Goal: Task Accomplishment & Management: Manage account settings

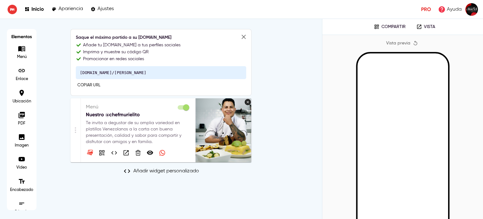
click at [119, 127] on p "Te invita a degustar de su amplia variedad en platillos Venezolanos a la carta …" at bounding box center [138, 132] width 104 height 25
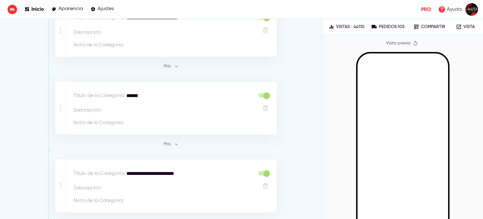
scroll to position [503, 0]
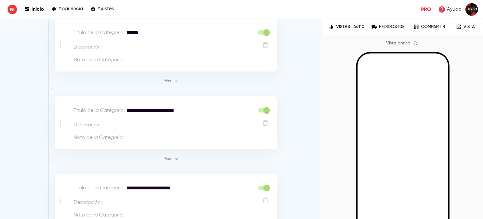
click at [170, 158] on span "Más" at bounding box center [171, 158] width 17 height 7
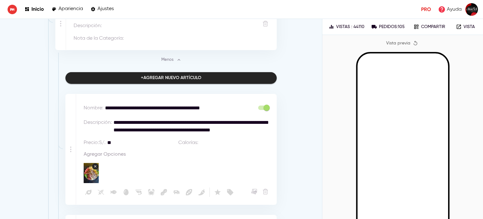
scroll to position [629, 0]
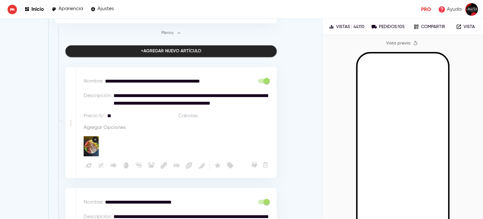
click at [93, 139] on rect "button" at bounding box center [95, 139] width 6 height 6
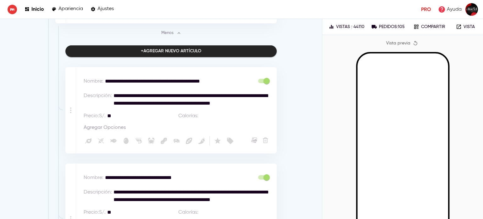
click at [251, 137] on icon "button" at bounding box center [254, 140] width 6 height 6
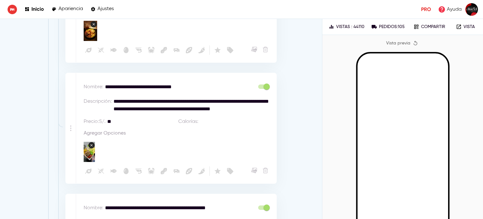
scroll to position [755, 0]
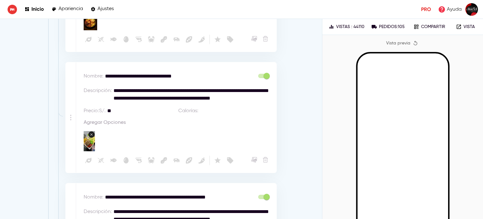
click at [91, 133] on icon "button" at bounding box center [92, 134] width 2 height 2
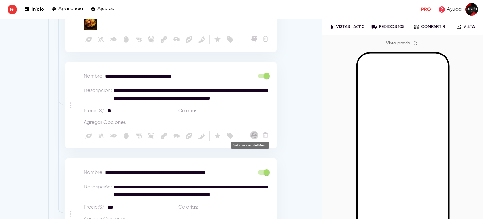
click at [251, 134] on icon "button" at bounding box center [254, 135] width 6 height 6
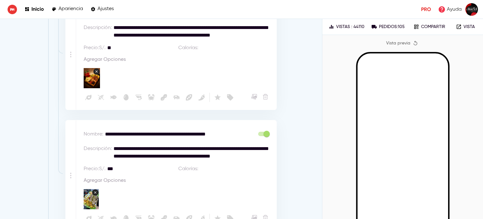
scroll to position [881, 0]
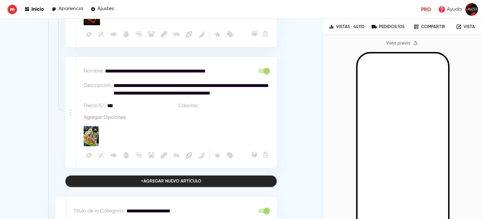
click at [93, 126] on rect "button" at bounding box center [95, 129] width 6 height 6
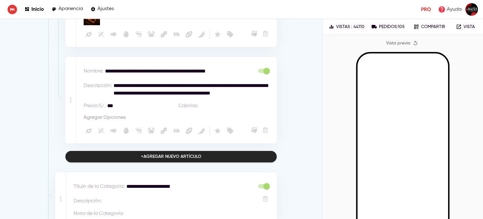
scroll to position [857, 0]
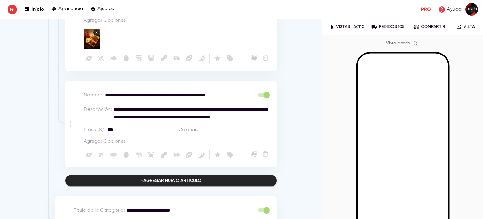
click at [251, 153] on icon "button" at bounding box center [253, 155] width 5 height 4
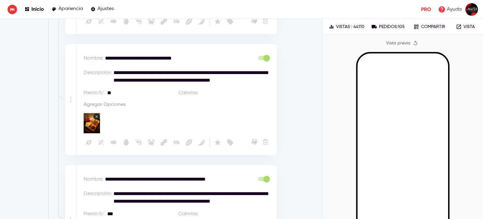
scroll to position [723, 0]
